Goal: Find contact information: Find contact information

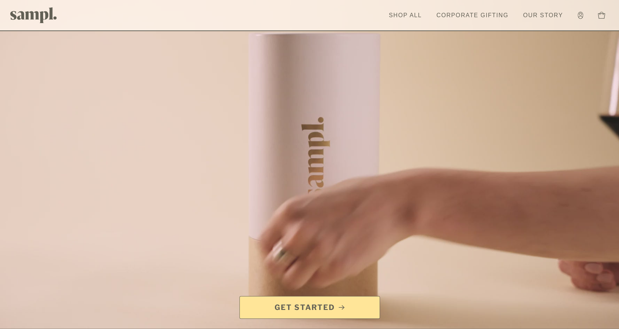
click at [538, 16] on link "Our Story" at bounding box center [542, 15] width 47 height 16
click at [579, 14] on icon at bounding box center [580, 15] width 5 height 7
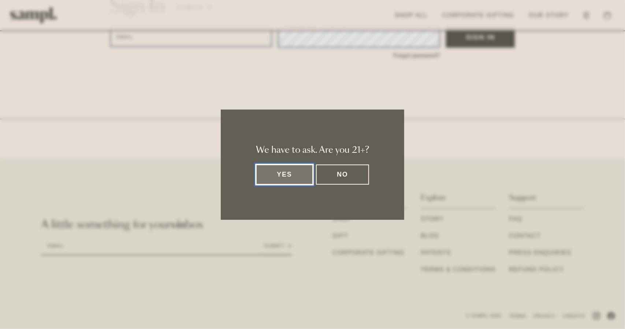
click at [268, 171] on button "Yes" at bounding box center [284, 174] width 57 height 20
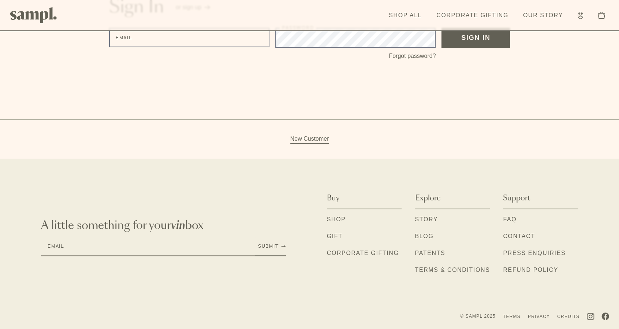
scroll to position [90, 0]
click at [518, 236] on link "Contact" at bounding box center [519, 236] width 32 height 10
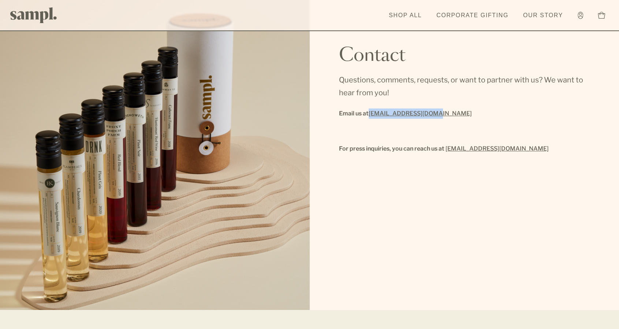
copy link "hello@drinksampl.com"
drag, startPoint x: 436, startPoint y: 114, endPoint x: 371, endPoint y: 114, distance: 64.4
click at [371, 114] on p "Email us at hello@drinksampl.com" at bounding box center [464, 113] width 251 height 10
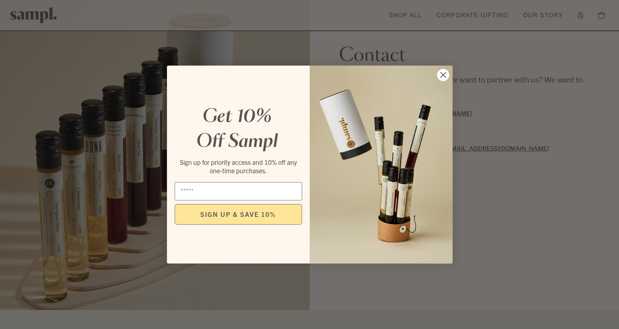
click at [441, 76] on circle "Close dialog" at bounding box center [443, 75] width 12 height 12
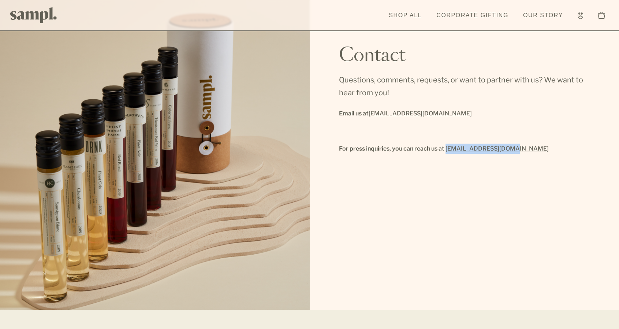
copy link "press@drinksampl.com"
drag, startPoint x: 516, startPoint y: 150, endPoint x: 447, endPoint y: 148, distance: 69.2
click at [447, 148] on p "For press inquiries, you can reach us at press@drinksampl.com" at bounding box center [464, 148] width 251 height 10
click at [419, 20] on link "Shop All" at bounding box center [405, 15] width 40 height 16
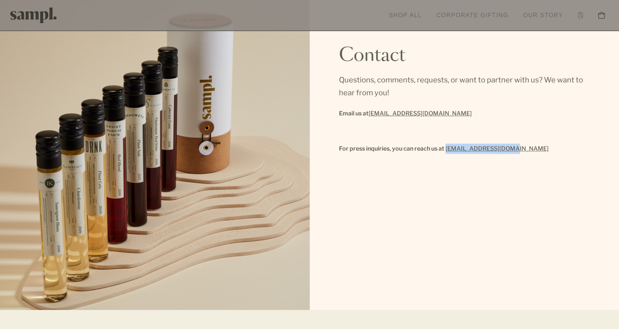
click at [594, 20] on button "Toggle cart sidebar 0" at bounding box center [601, 15] width 15 height 15
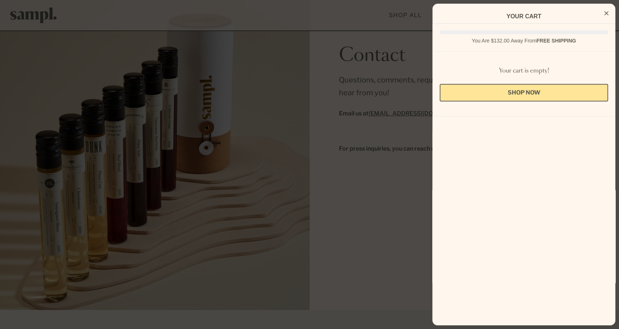
click at [606, 14] on icon "Close Cart" at bounding box center [606, 13] width 4 height 7
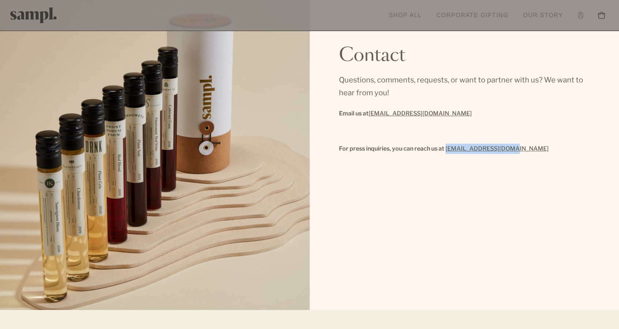
click at [594, 18] on button "Toggle cart sidebar 0" at bounding box center [601, 15] width 15 height 15
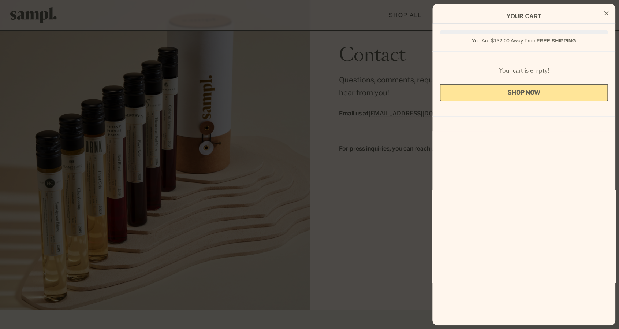
click at [605, 13] on icon "Close Cart" at bounding box center [606, 13] width 4 height 7
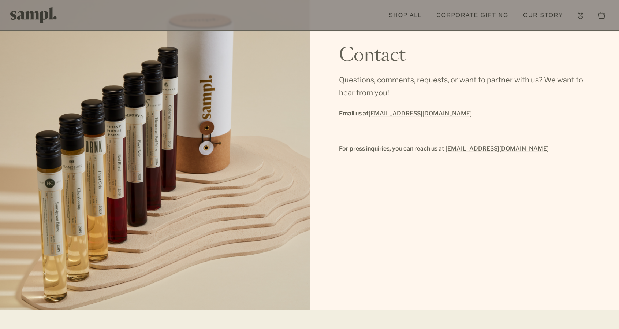
click at [381, 174] on div "Contact Questions, comments, requests, or want to partner with us? We want to h…" at bounding box center [465, 155] width 310 height 310
click at [594, 19] on button "Toggle cart sidebar 0" at bounding box center [601, 15] width 15 height 15
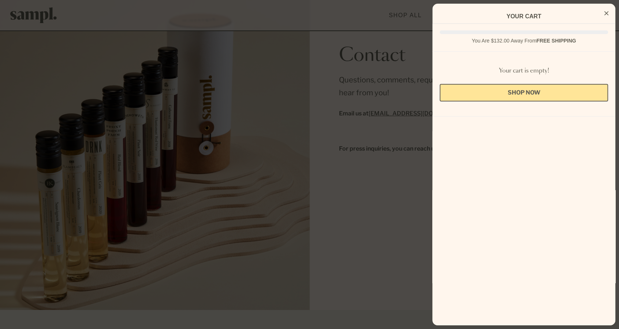
click at [379, 165] on div at bounding box center [309, 164] width 619 height 329
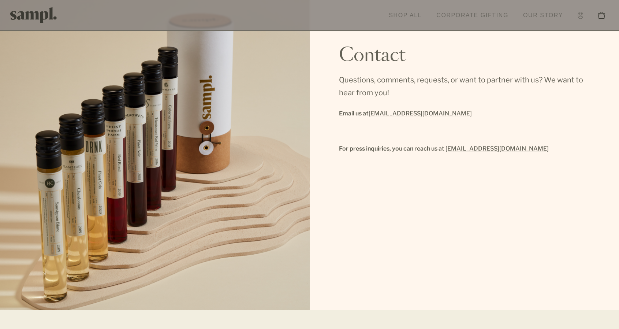
click at [594, 16] on button "Toggle cart sidebar 0" at bounding box center [601, 15] width 15 height 15
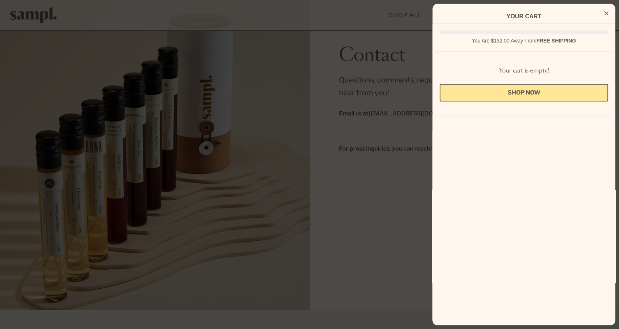
click at [606, 12] on icon "Close Cart" at bounding box center [606, 13] width 4 height 7
